Goal: Transaction & Acquisition: Purchase product/service

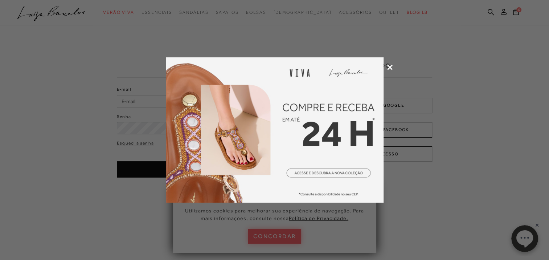
type input "[EMAIL_ADDRESS][DOMAIN_NAME]"
drag, startPoint x: 0, startPoint y: 0, endPoint x: 389, endPoint y: 67, distance: 394.6
click at [389, 67] on icon at bounding box center [389, 67] width 5 height 5
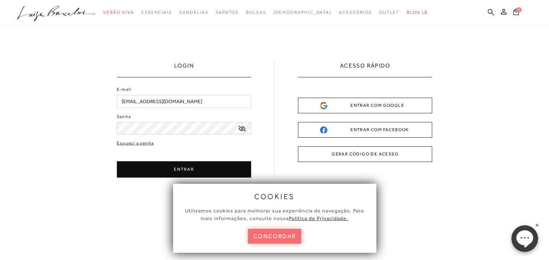
click at [277, 240] on button "concordar" at bounding box center [275, 236] width 54 height 15
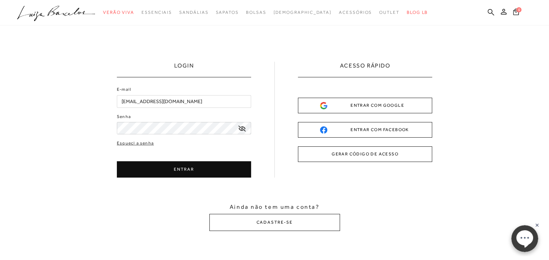
click at [201, 166] on button "ENTRAR" at bounding box center [184, 169] width 134 height 16
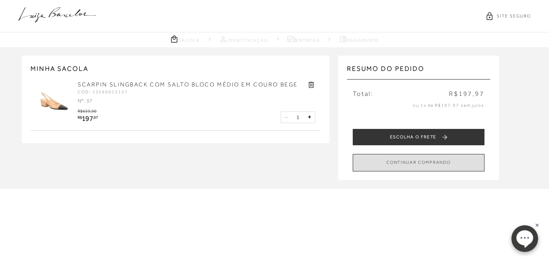
click at [403, 162] on button "CONTINUAR COMPRANDO" at bounding box center [419, 162] width 132 height 17
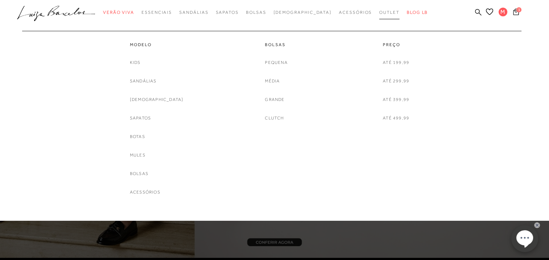
click at [379, 12] on span "Outlet" at bounding box center [389, 12] width 20 height 5
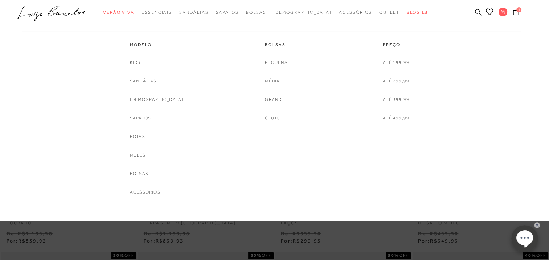
scroll to position [73, 0]
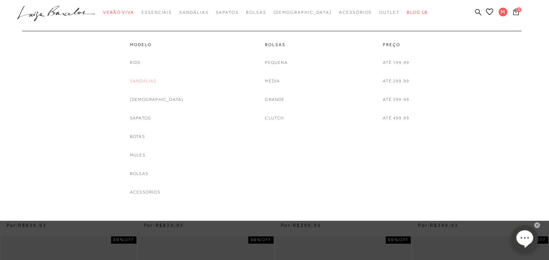
click at [148, 82] on link "Sandálias" at bounding box center [143, 81] width 27 height 8
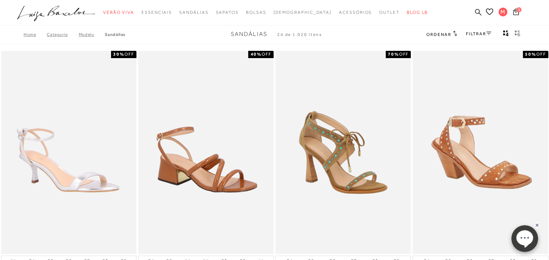
click at [488, 33] on icon at bounding box center [488, 34] width 5 height 4
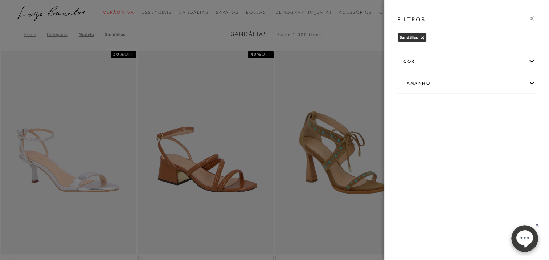
click at [531, 82] on div "Tamanho" at bounding box center [467, 83] width 138 height 19
click at [459, 145] on span "37" at bounding box center [456, 144] width 11 height 5
click at [457, 145] on input "37" at bounding box center [453, 146] width 7 height 7
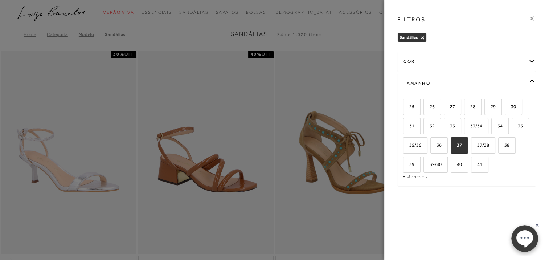
checkbox input "true"
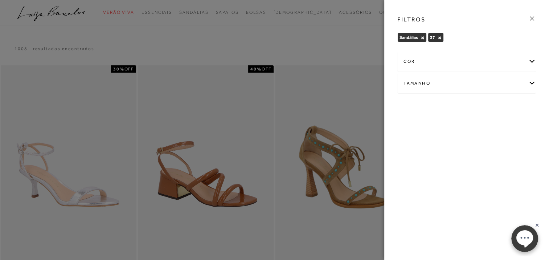
click at [532, 82] on div "Tamanho" at bounding box center [467, 83] width 138 height 19
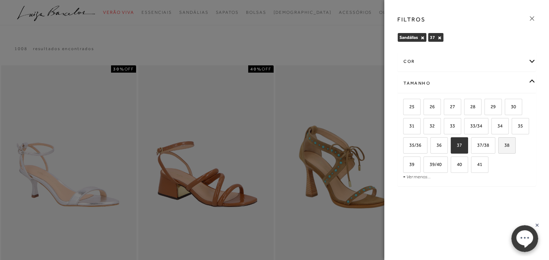
click at [508, 144] on span "38" at bounding box center [504, 144] width 11 height 5
click at [504, 144] on input "38" at bounding box center [500, 146] width 7 height 7
checkbox input "true"
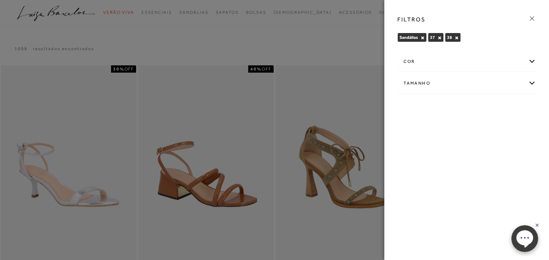
click at [532, 17] on icon at bounding box center [532, 19] width 8 height 8
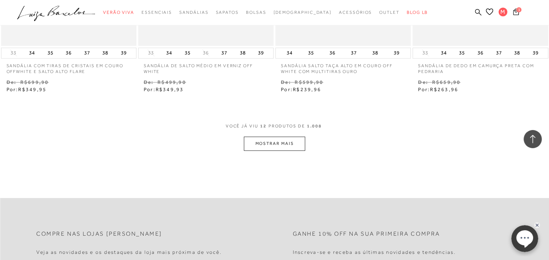
scroll to position [762, 0]
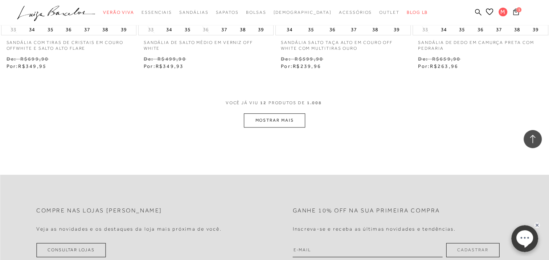
click at [287, 118] on button "MOSTRAR MAIS" at bounding box center [274, 120] width 61 height 14
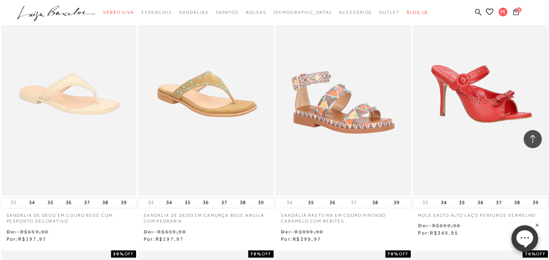
scroll to position [834, 0]
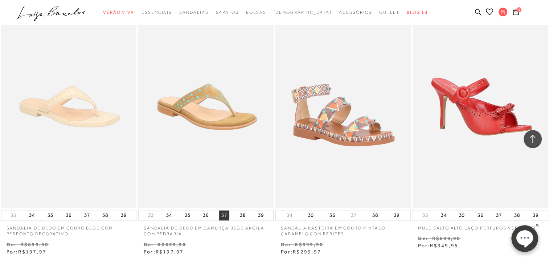
click at [225, 215] on button "37" at bounding box center [224, 215] width 10 height 10
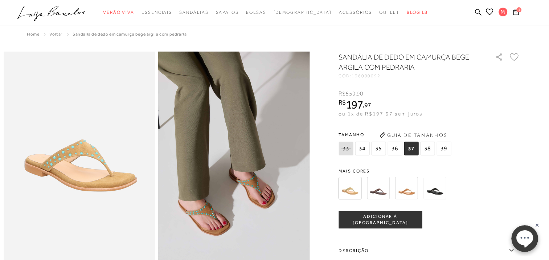
click at [380, 189] on img at bounding box center [378, 188] width 22 height 22
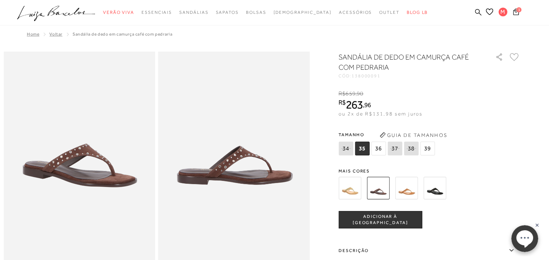
click at [409, 191] on img at bounding box center [406, 188] width 22 height 22
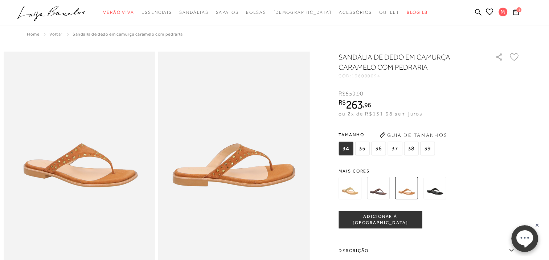
click at [438, 191] on img at bounding box center [434, 188] width 22 height 22
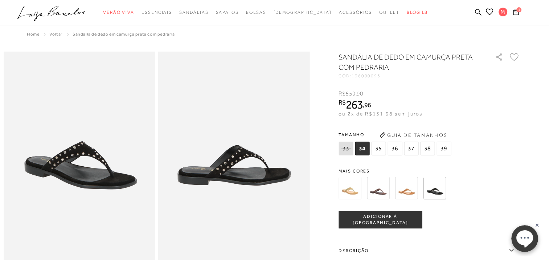
click at [352, 192] on img at bounding box center [350, 188] width 22 height 22
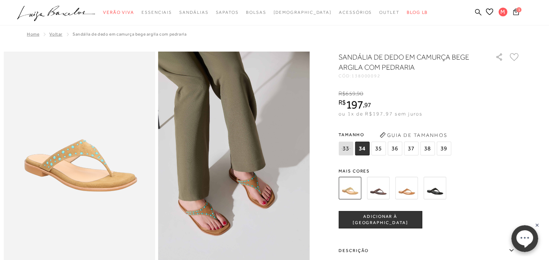
click at [411, 148] on span "37" at bounding box center [411, 149] width 15 height 14
click at [365, 216] on span "ADICIONAR À [GEOGRAPHIC_DATA]" at bounding box center [380, 219] width 83 height 13
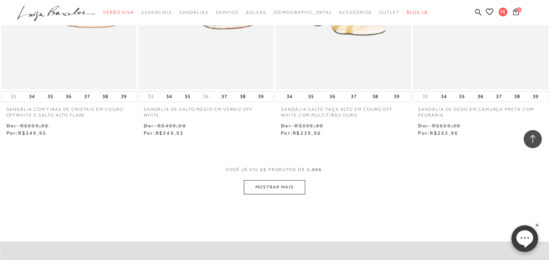
scroll to position [762, 0]
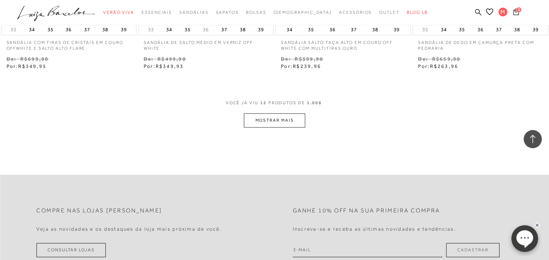
click at [272, 120] on button "MOSTRAR MAIS" at bounding box center [274, 120] width 61 height 14
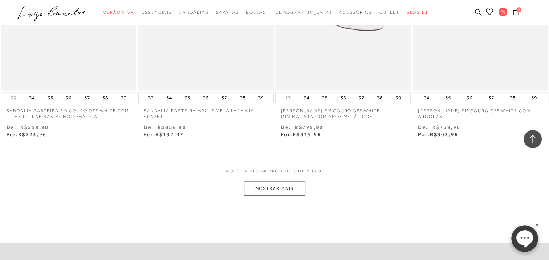
scroll to position [1488, 0]
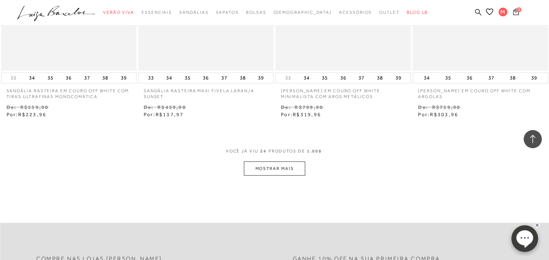
click at [287, 170] on button "MOSTRAR MAIS" at bounding box center [274, 168] width 61 height 14
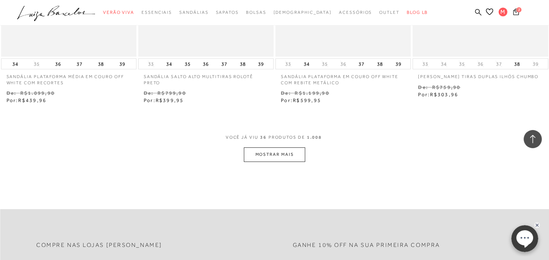
scroll to position [2286, 0]
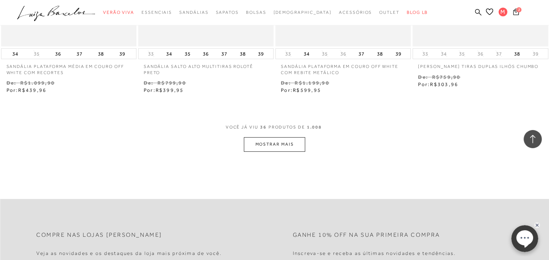
click at [270, 144] on button "MOSTRAR MAIS" at bounding box center [274, 144] width 61 height 14
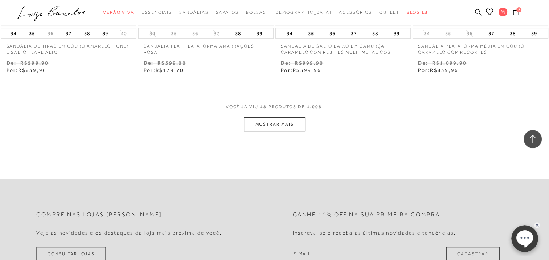
scroll to position [3120, 0]
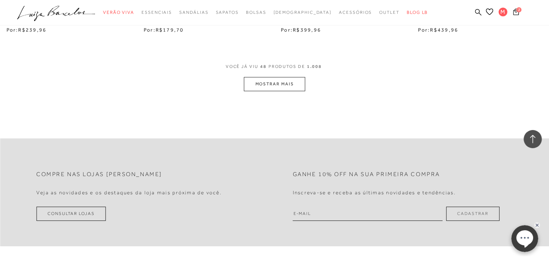
click at [266, 86] on button "MOSTRAR MAIS" at bounding box center [274, 84] width 61 height 14
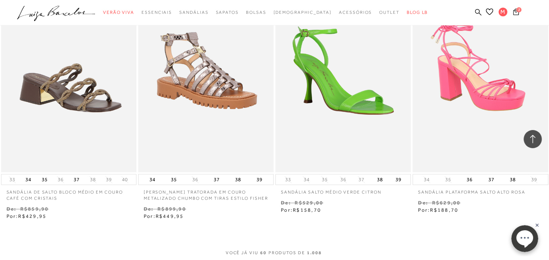
scroll to position [3773, 0]
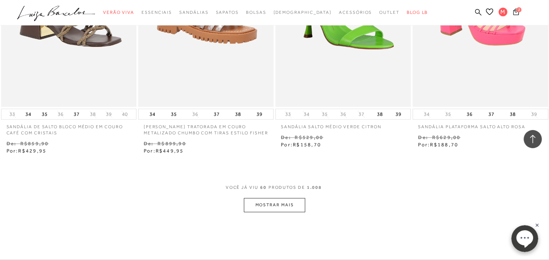
click at [284, 204] on button "MOSTRAR MAIS" at bounding box center [274, 205] width 61 height 14
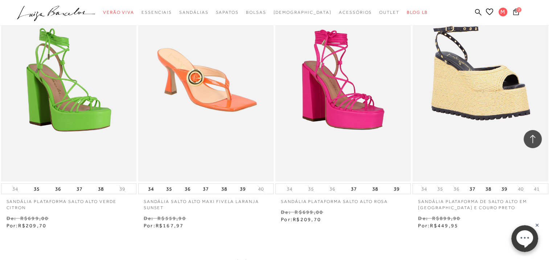
scroll to position [4572, 0]
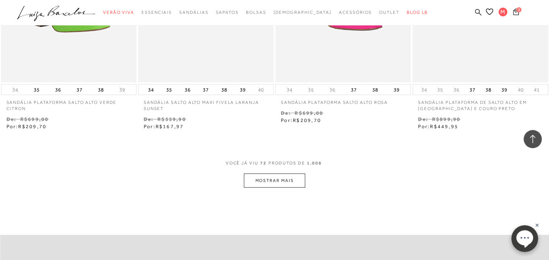
click at [293, 183] on button "MOSTRAR MAIS" at bounding box center [274, 180] width 61 height 14
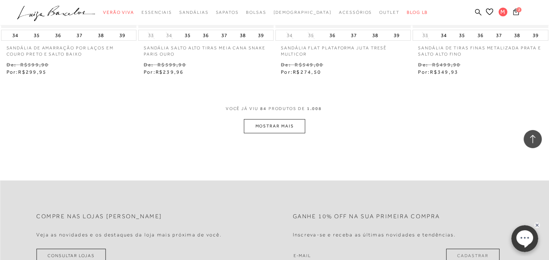
scroll to position [5442, 0]
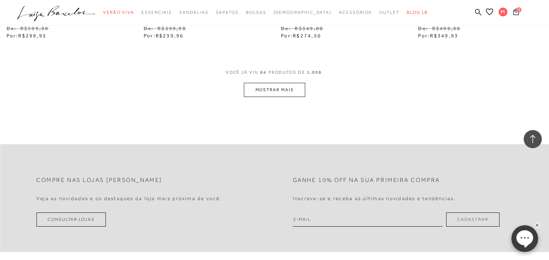
click at [269, 91] on button "MOSTRAR MAIS" at bounding box center [274, 90] width 61 height 14
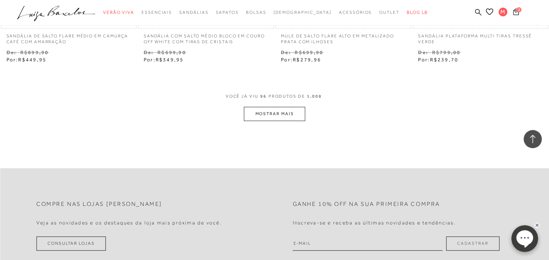
scroll to position [6204, 0]
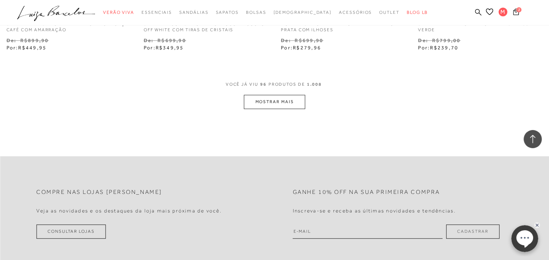
click at [285, 102] on button "MOSTRAR MAIS" at bounding box center [274, 102] width 61 height 14
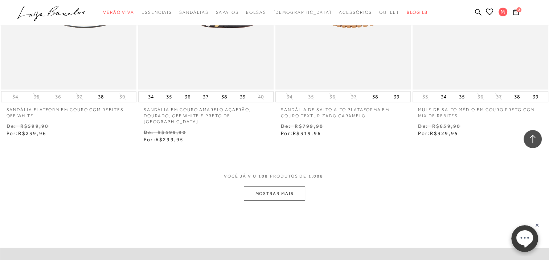
scroll to position [6894, 0]
click at [281, 187] on button "MOSTRAR MAIS" at bounding box center [274, 192] width 61 height 14
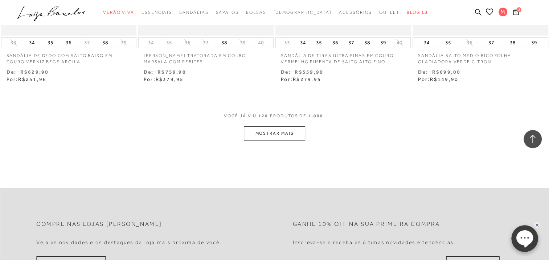
scroll to position [7728, 0]
click at [259, 125] on button "MOSTRAR MAIS" at bounding box center [274, 132] width 61 height 14
